Goal: Task Accomplishment & Management: Complete application form

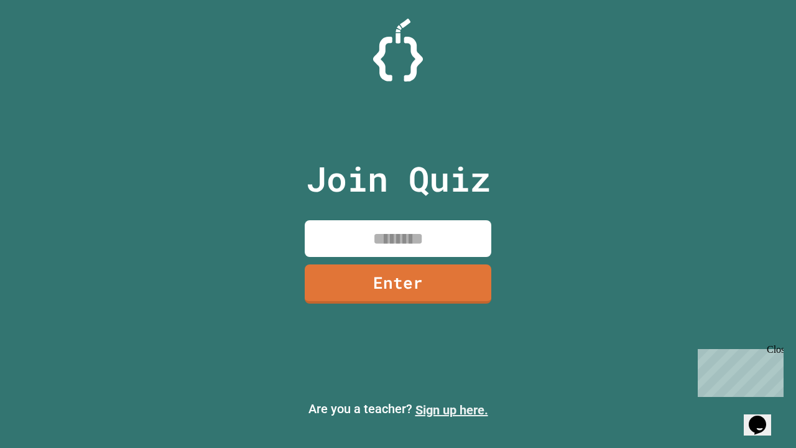
click at [451, 410] on link "Sign up here." at bounding box center [451, 409] width 73 height 15
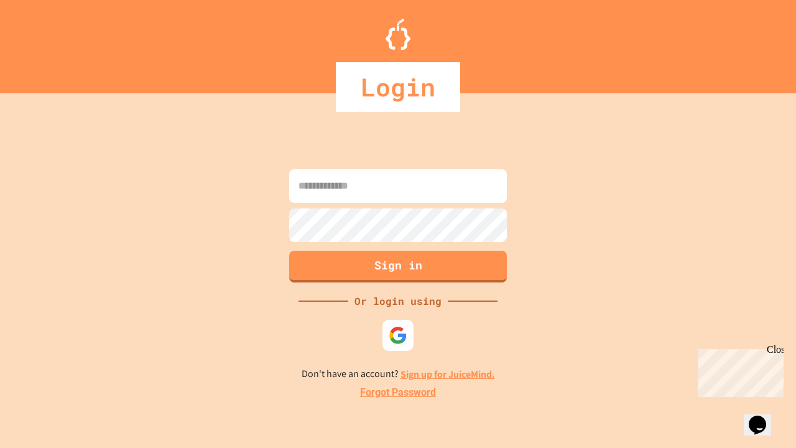
type input "*****"
